Goal: Check status

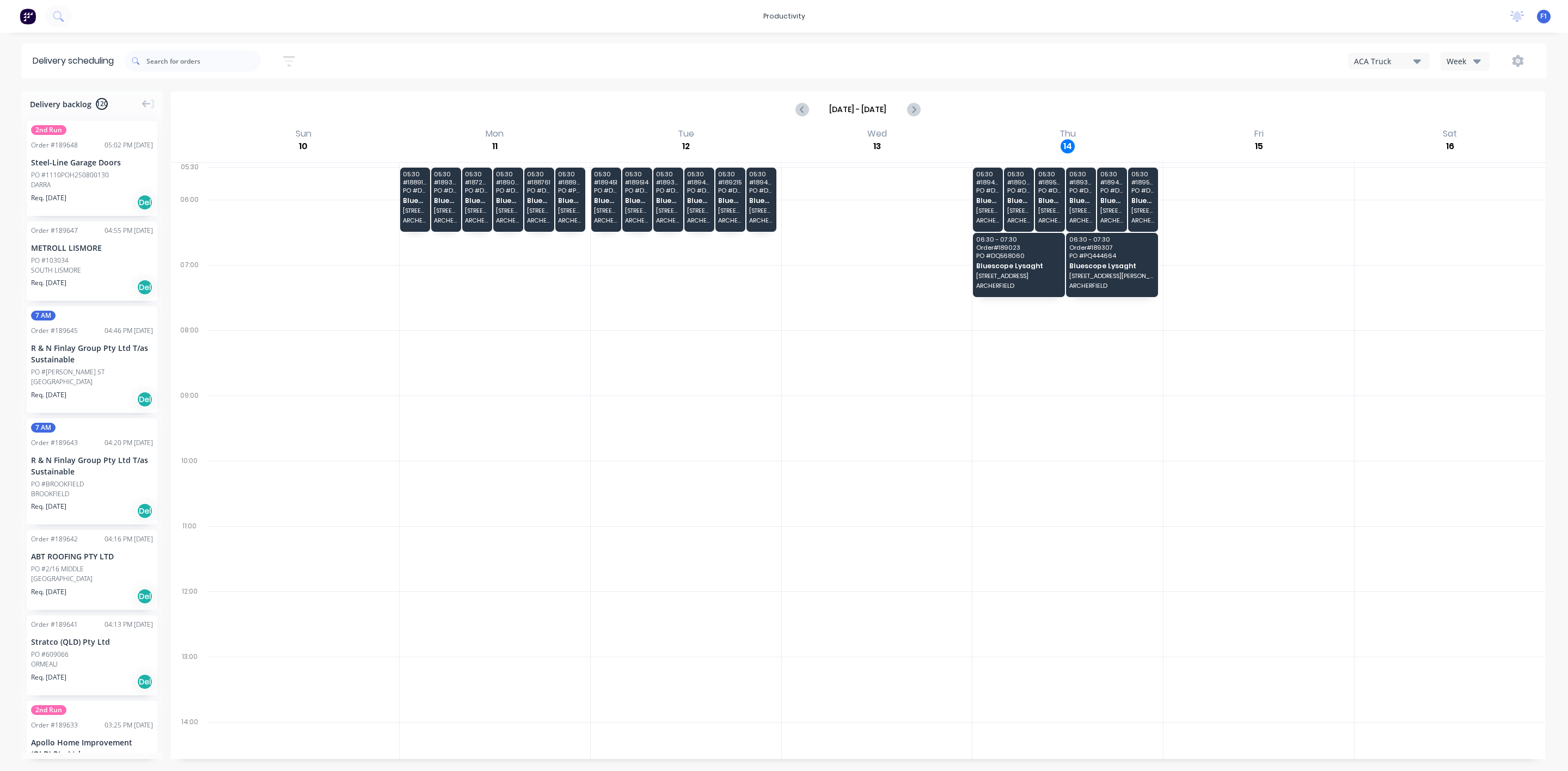
drag, startPoint x: 1475, startPoint y: 55, endPoint x: 1476, endPoint y: 67, distance: 12.0
click at [1474, 55] on button "Week" at bounding box center [1465, 61] width 49 height 19
click at [1465, 118] on div "Vehicle" at bounding box center [1495, 111] width 108 height 21
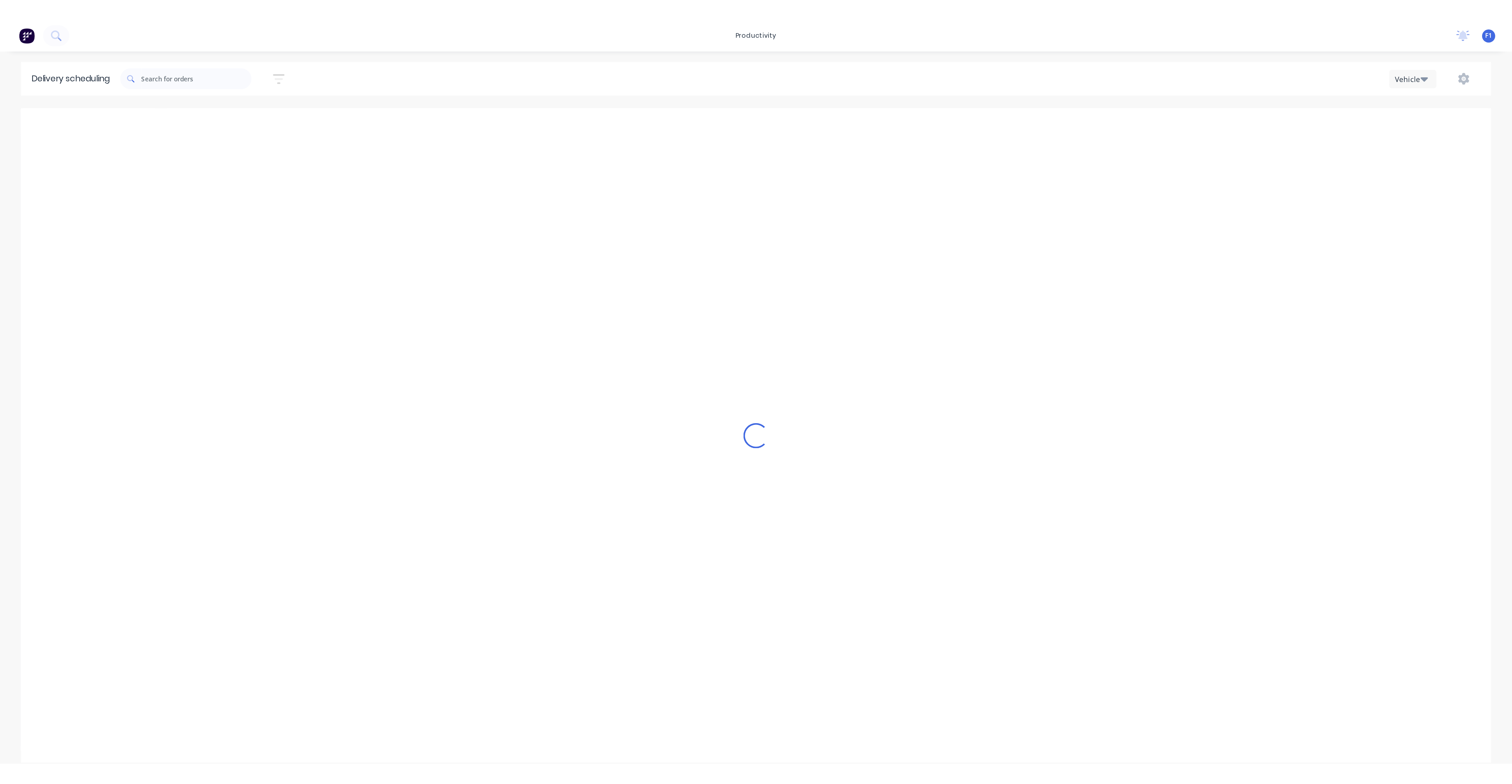
scroll to position [0, 1]
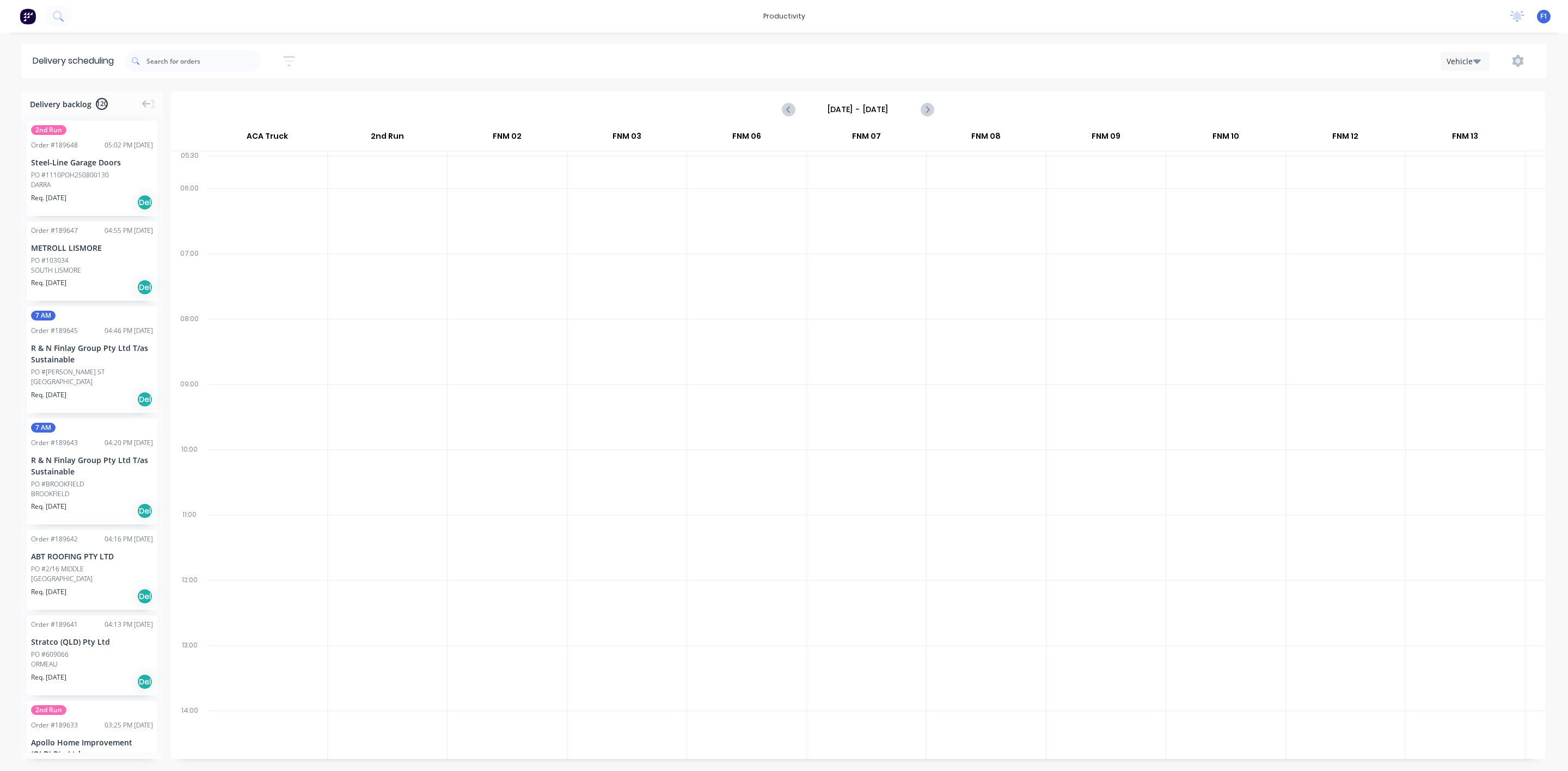
click at [902, 104] on input "[DATE] - [DATE]" at bounding box center [858, 109] width 108 height 17
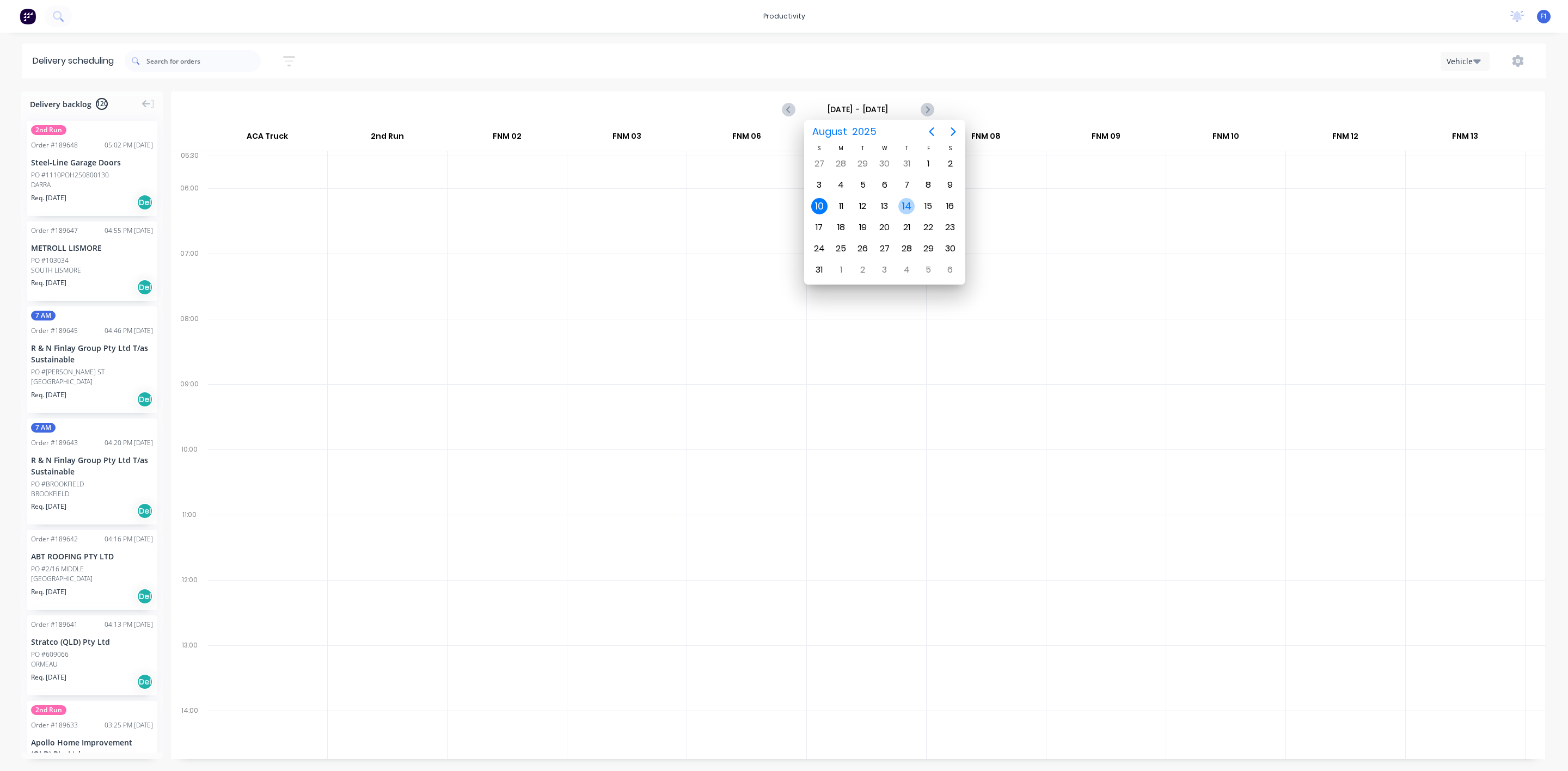
click at [903, 204] on div "14" at bounding box center [906, 205] width 17 height 17
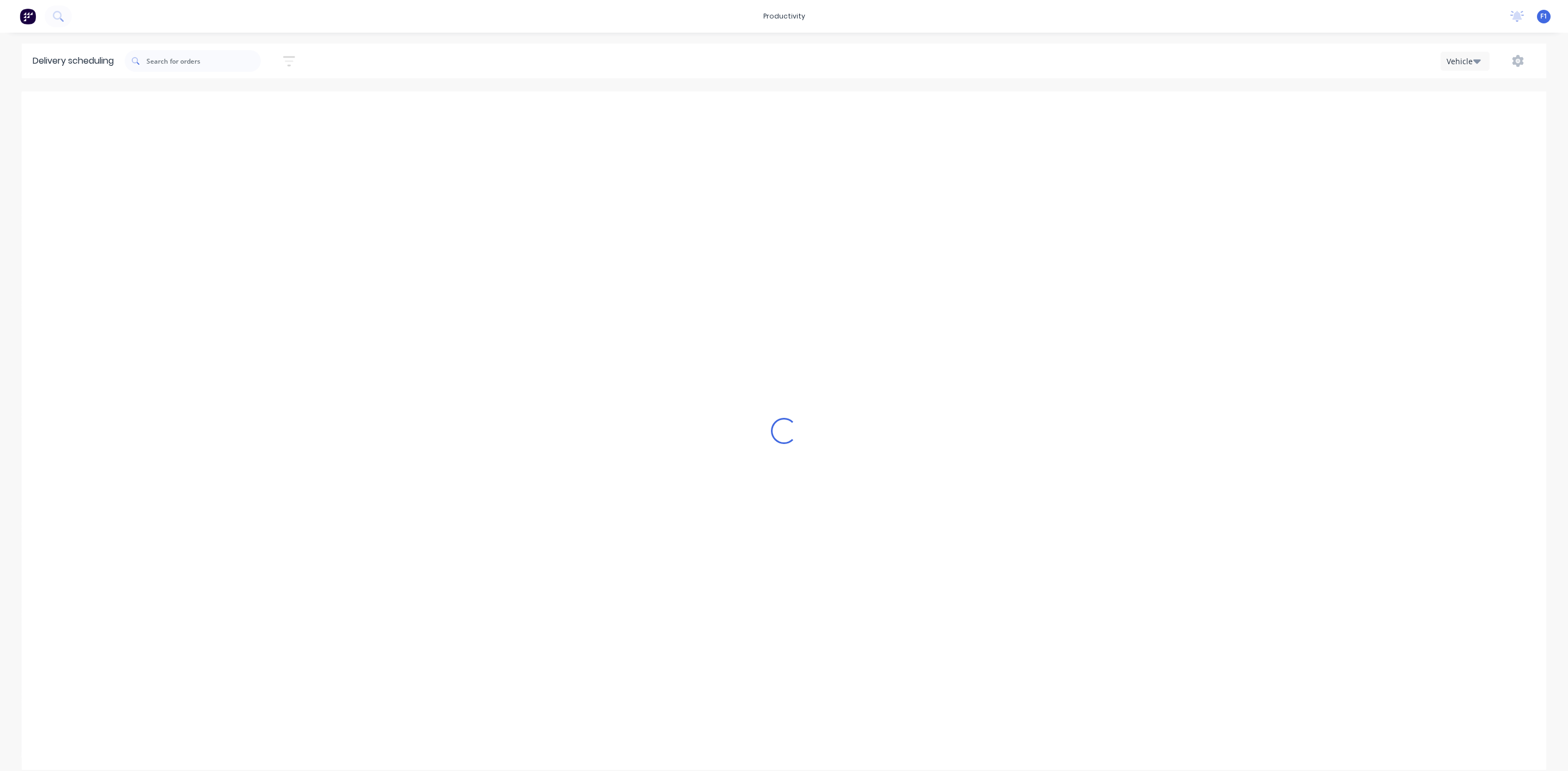
type input "[DATE] - [DATE]"
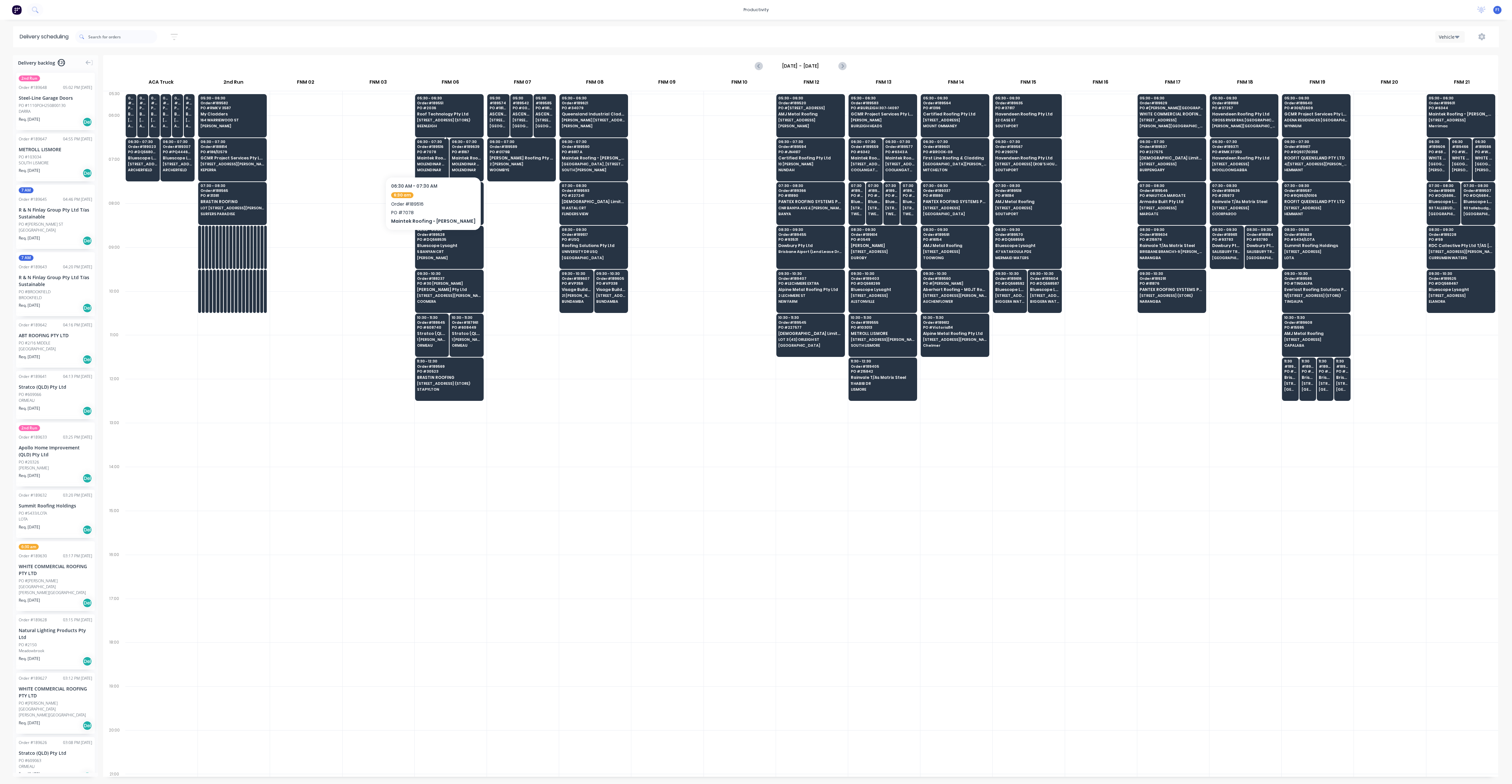
click at [433, 154] on div "06:30 - 07:30 Order # 189516 PO # 7078 Maintek Roofing - [PERSON_NAME] STORAGE …" at bounding box center [432, 156] width 33 height 37
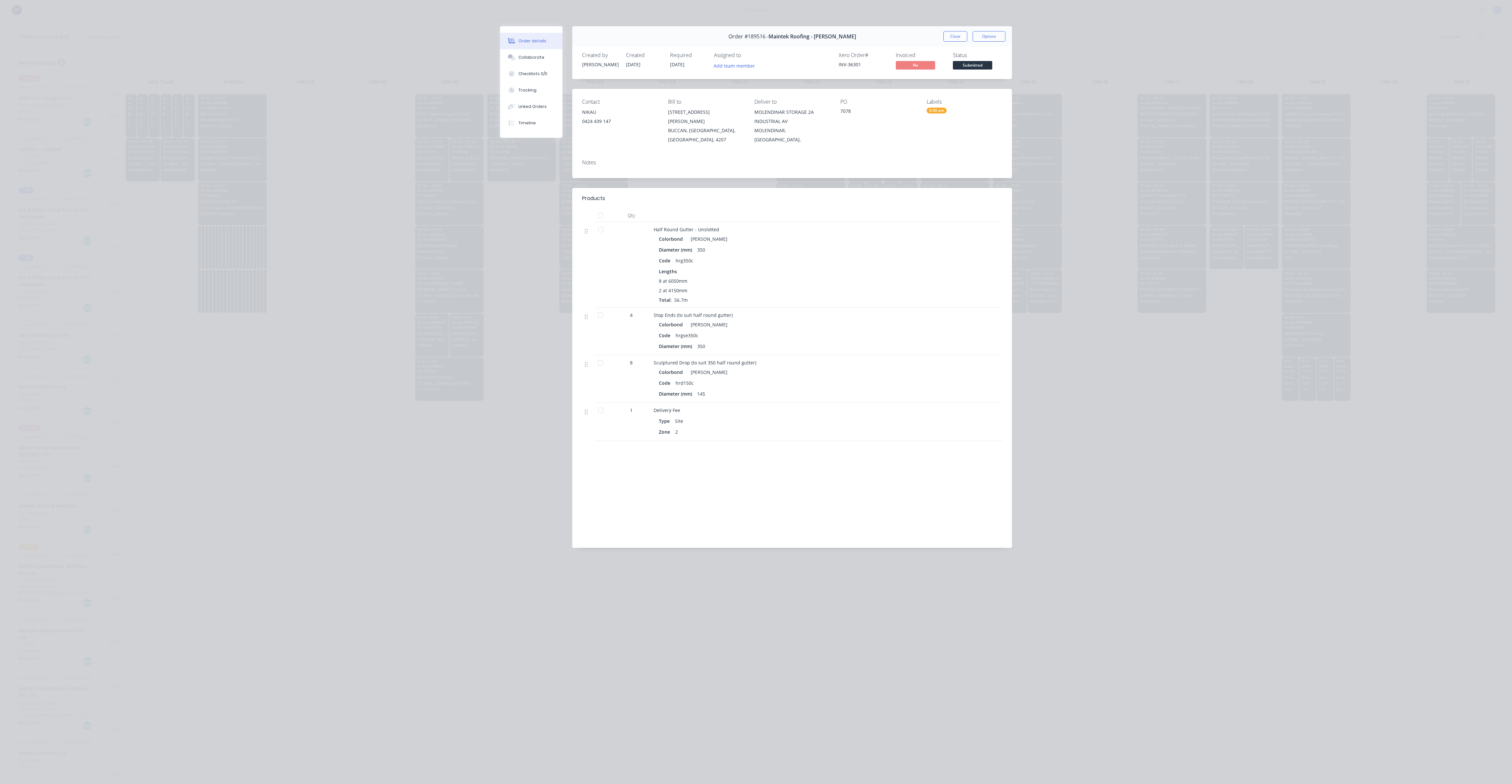
click at [944, 36] on button "Close" at bounding box center [955, 36] width 24 height 11
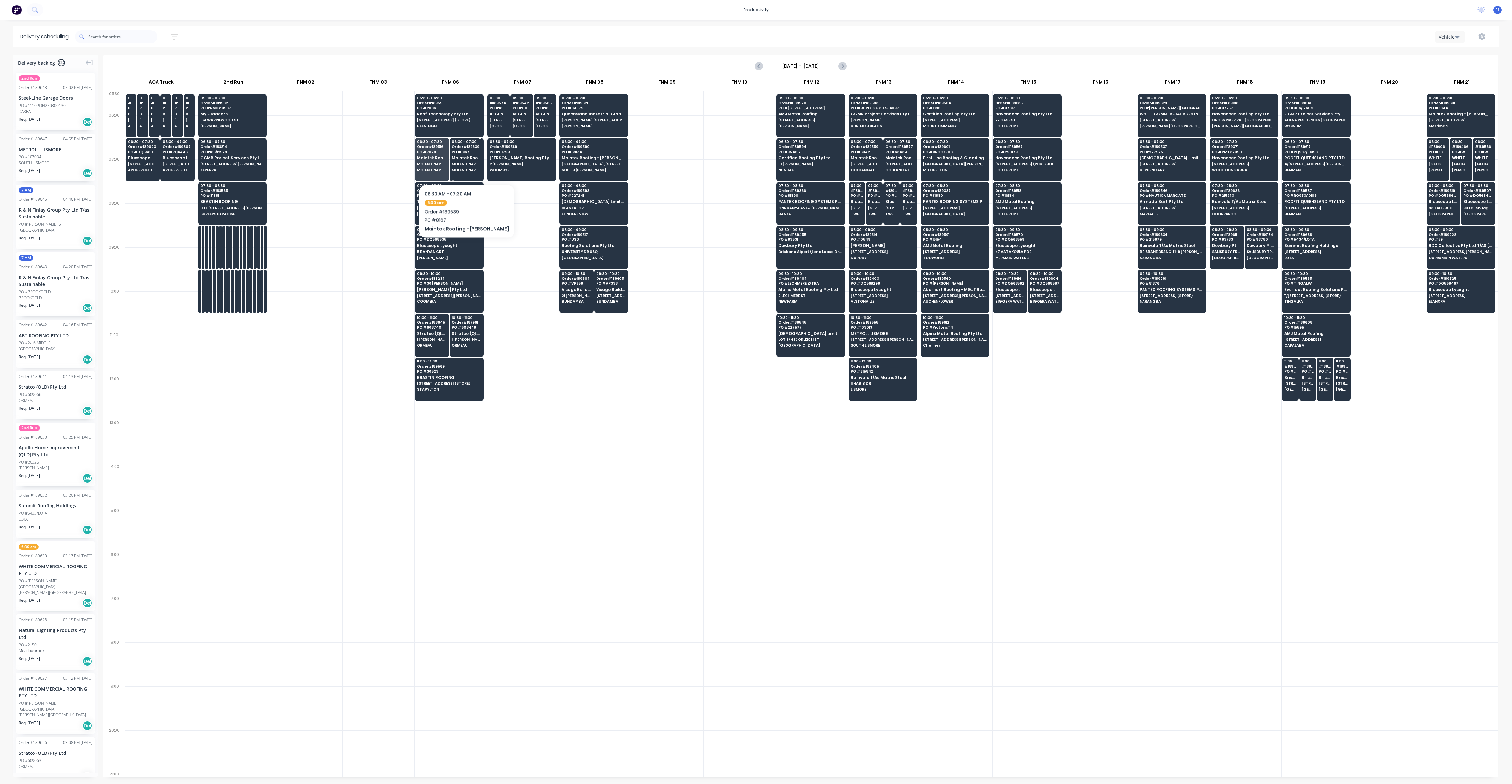
click at [464, 164] on span "MOLENDINAR STORAGE 2A INDUSTRIAL AV" at bounding box center [467, 164] width 29 height 4
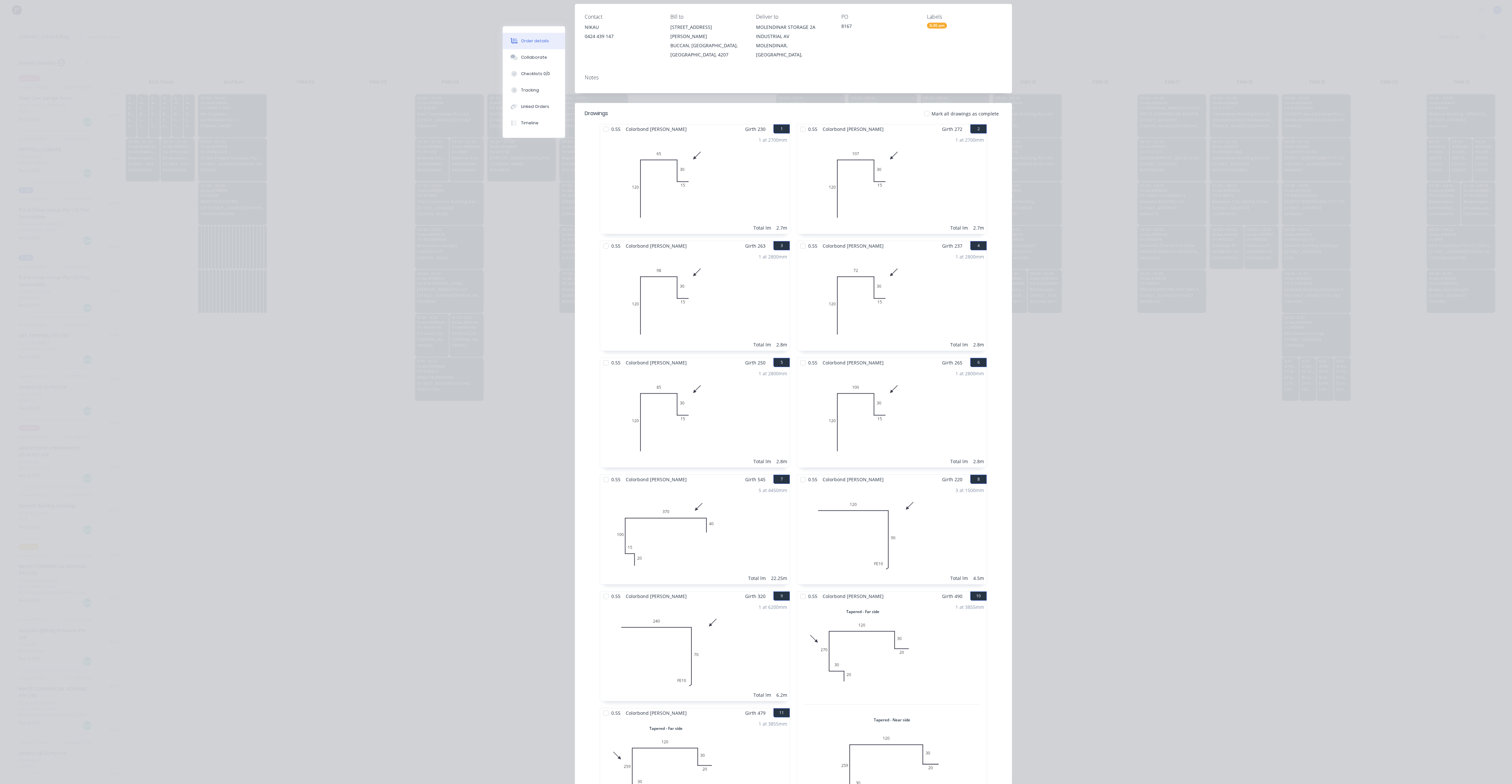
scroll to position [0, 0]
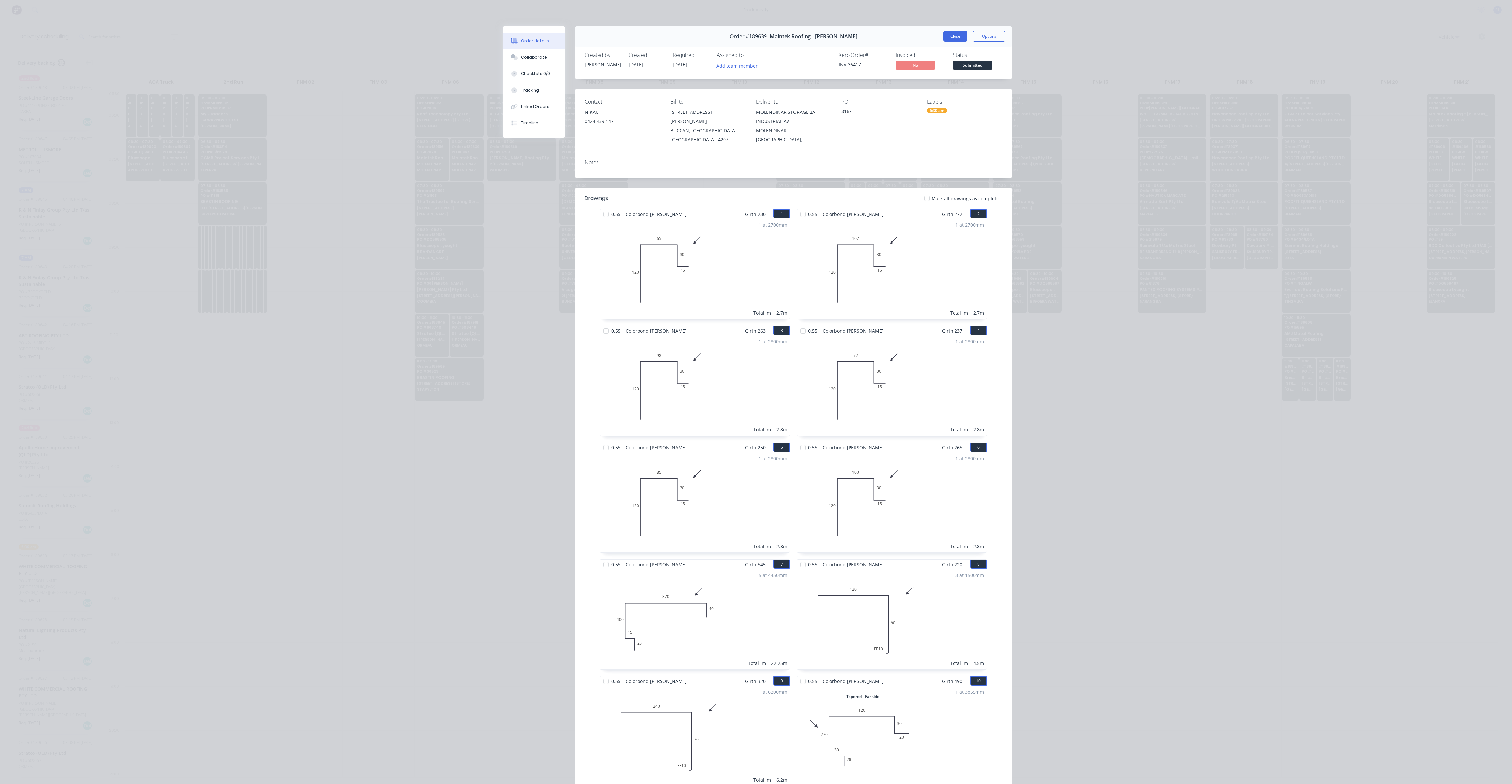
click at [944, 35] on button "Close" at bounding box center [955, 36] width 24 height 11
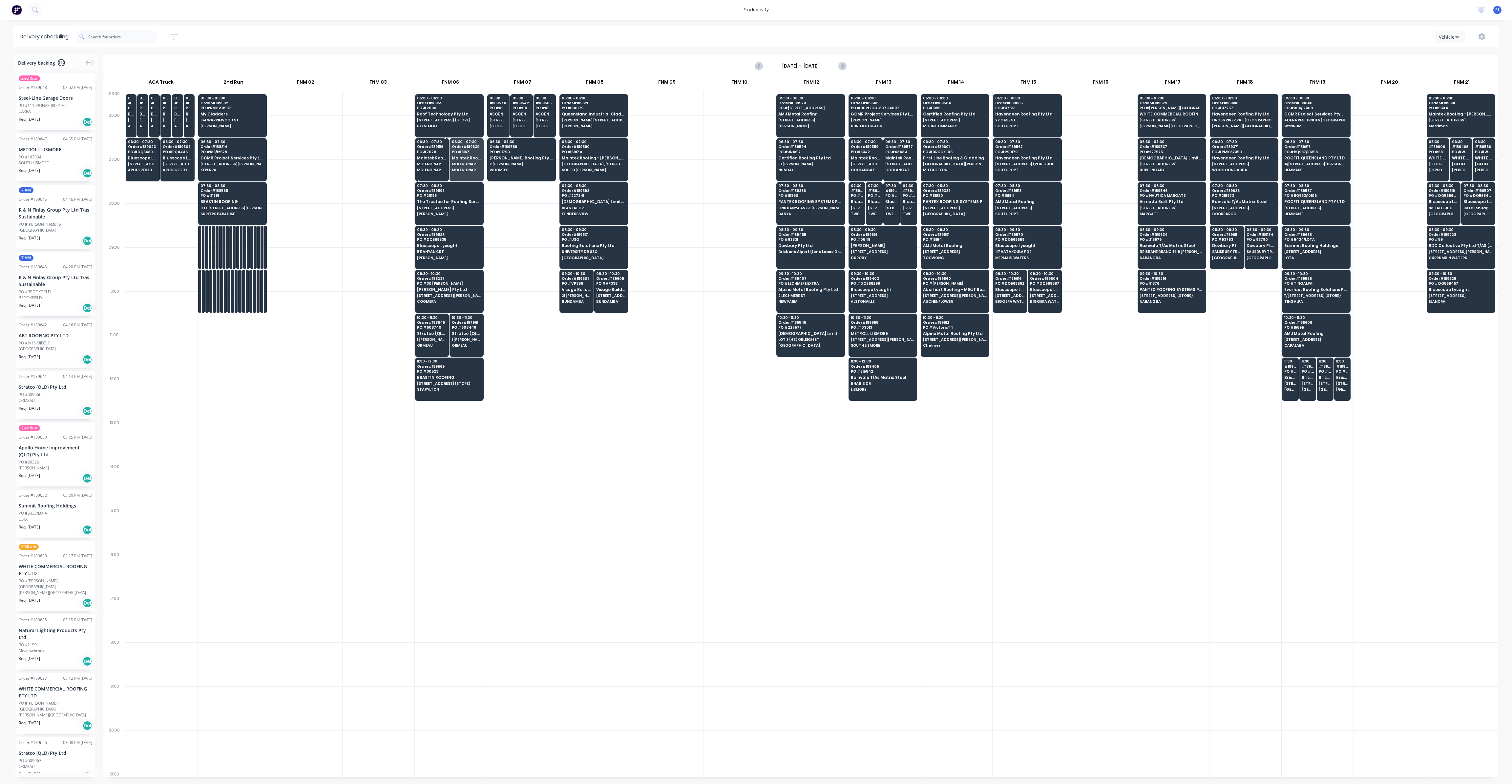
click at [430, 165] on span "MOLENDINAR STORAGE 2A INDUSTRIAL AV" at bounding box center [432, 164] width 29 height 4
